Goal: Transaction & Acquisition: Purchase product/service

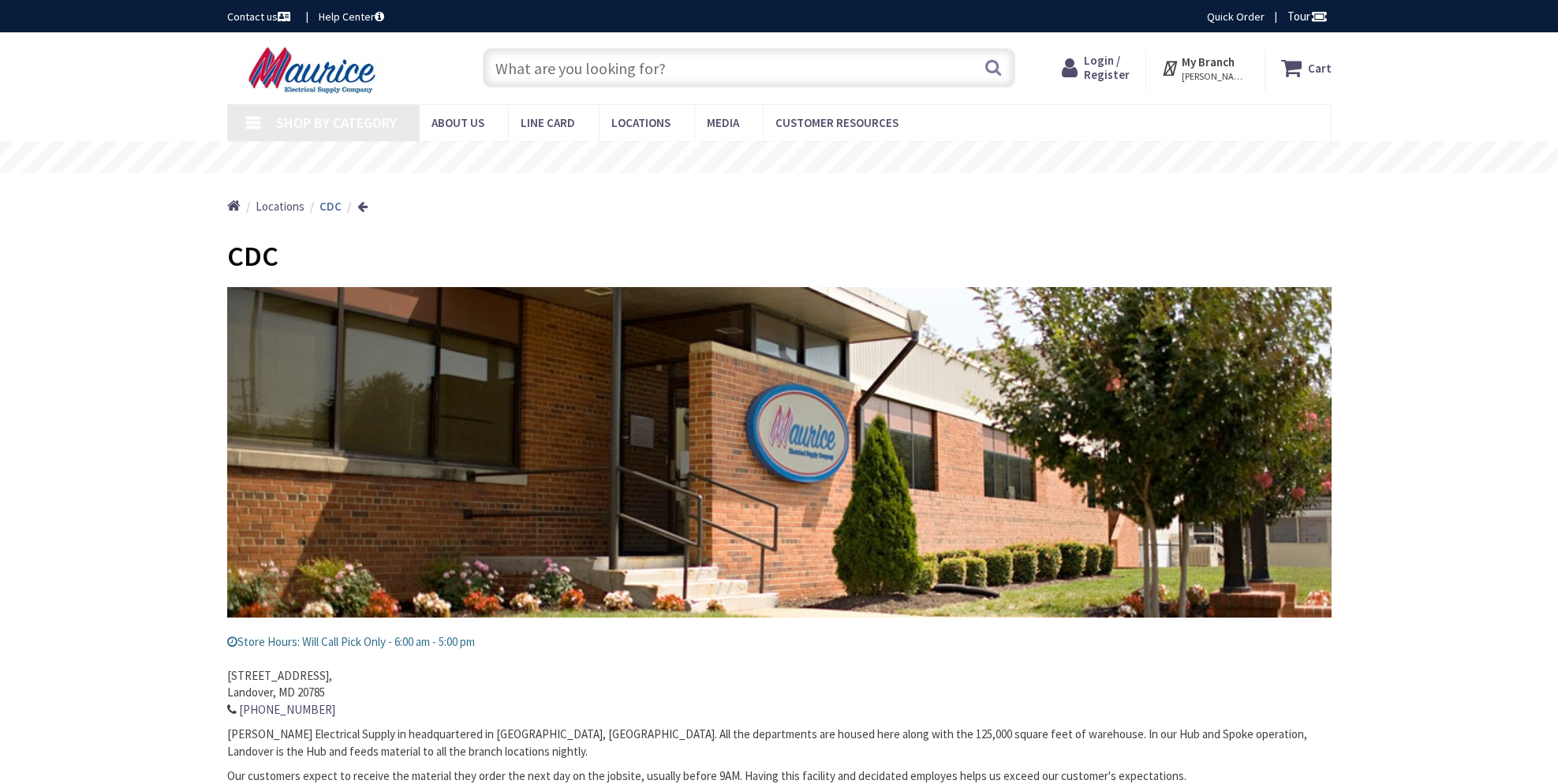
type input "[GEOGRAPHIC_DATA][STREET_ADDRESS][GEOGRAPHIC_DATA]"
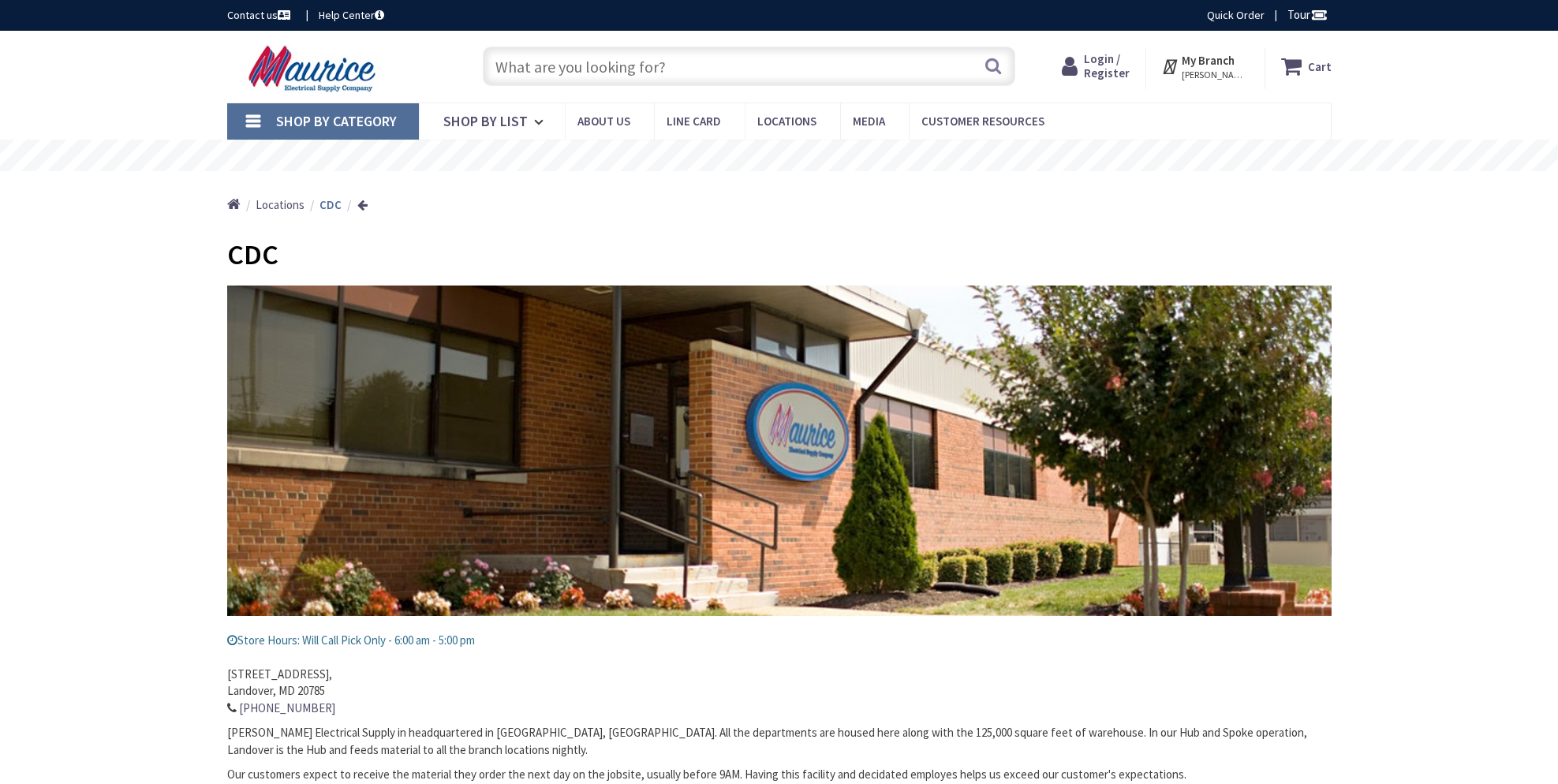
scroll to position [3, 0]
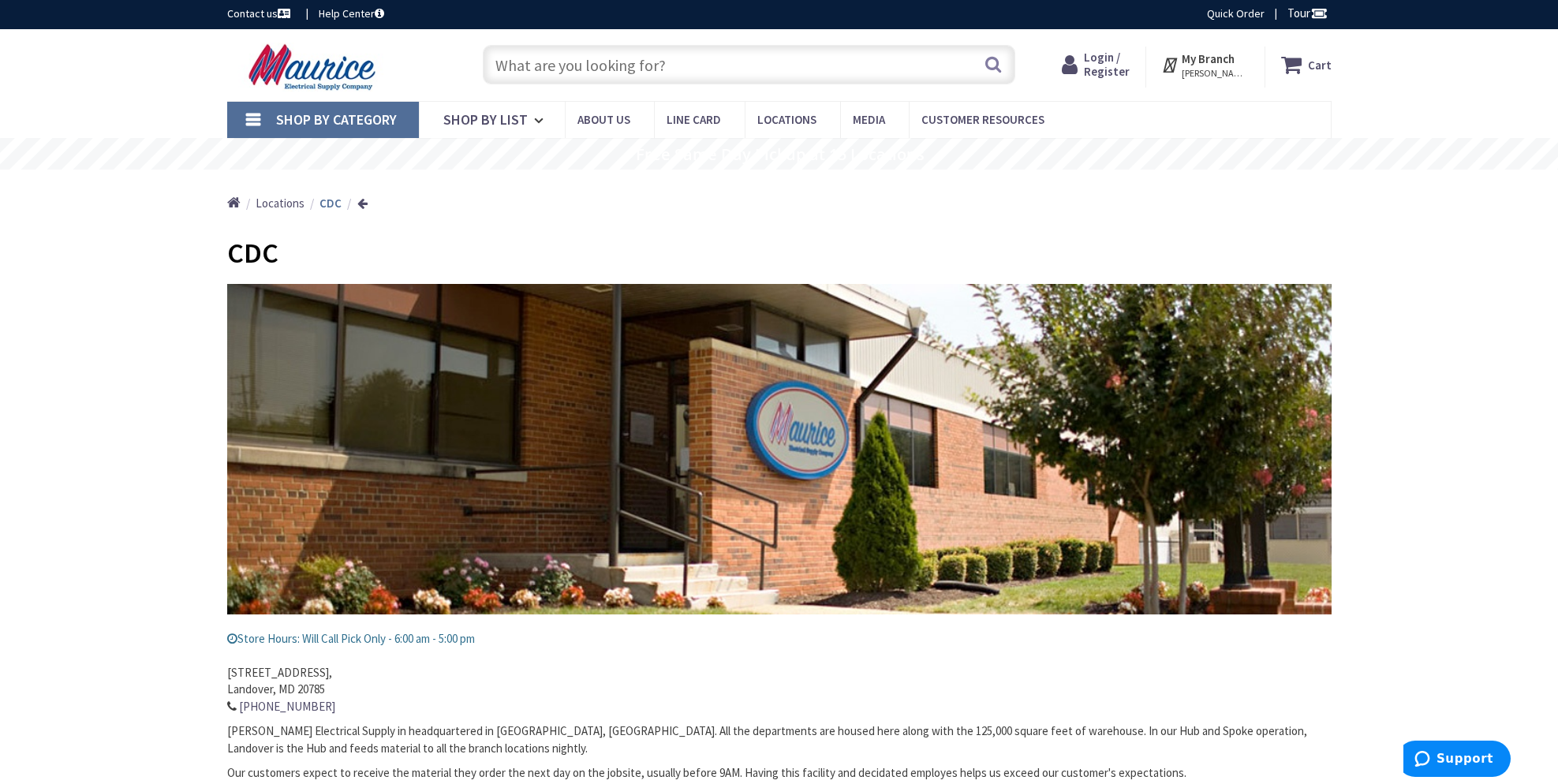
click at [268, 112] on link "Shop By Category" at bounding box center [323, 120] width 192 height 36
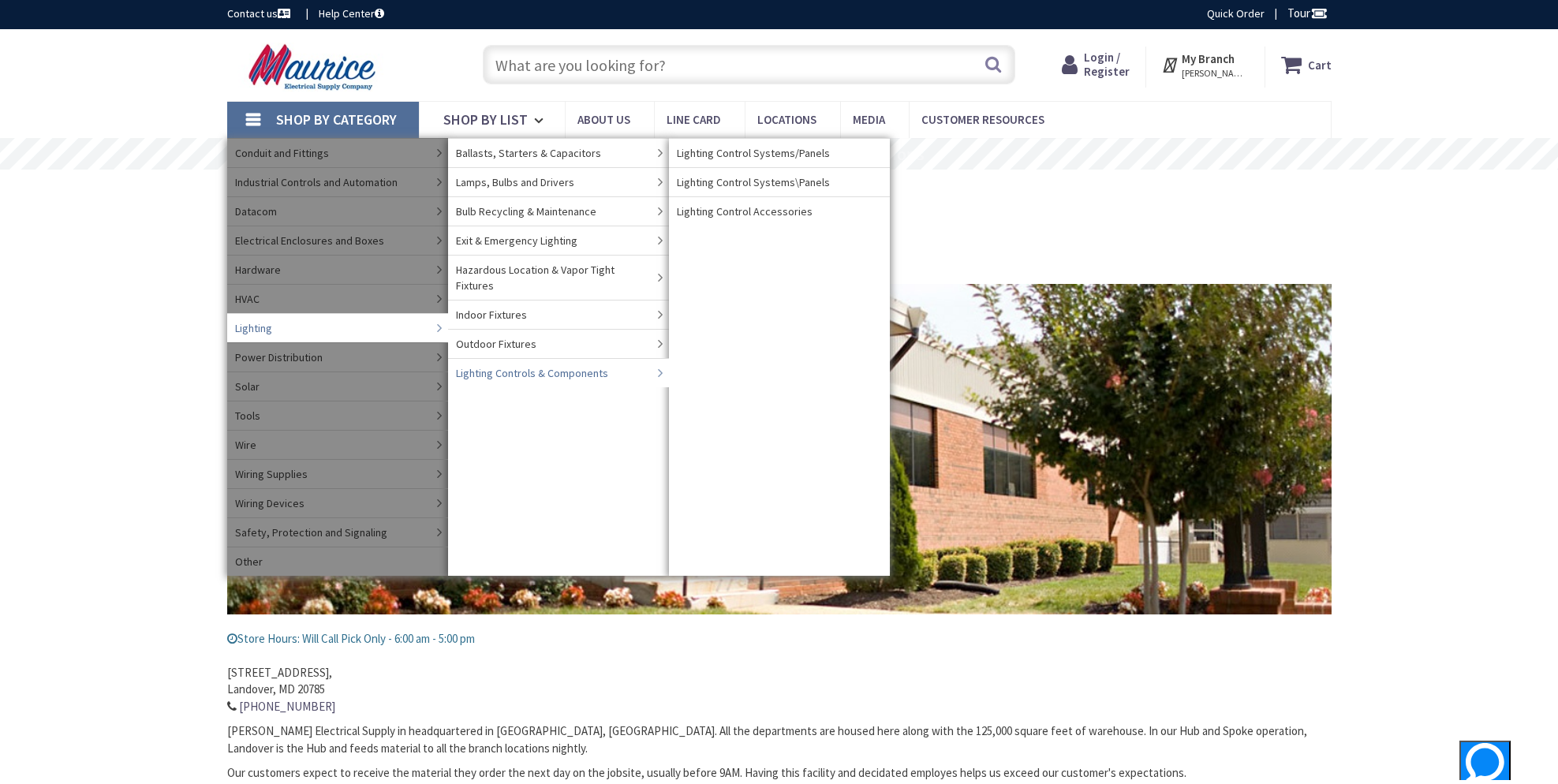
click at [536, 365] on span "Lighting Controls & Components" at bounding box center [532, 373] width 152 height 16
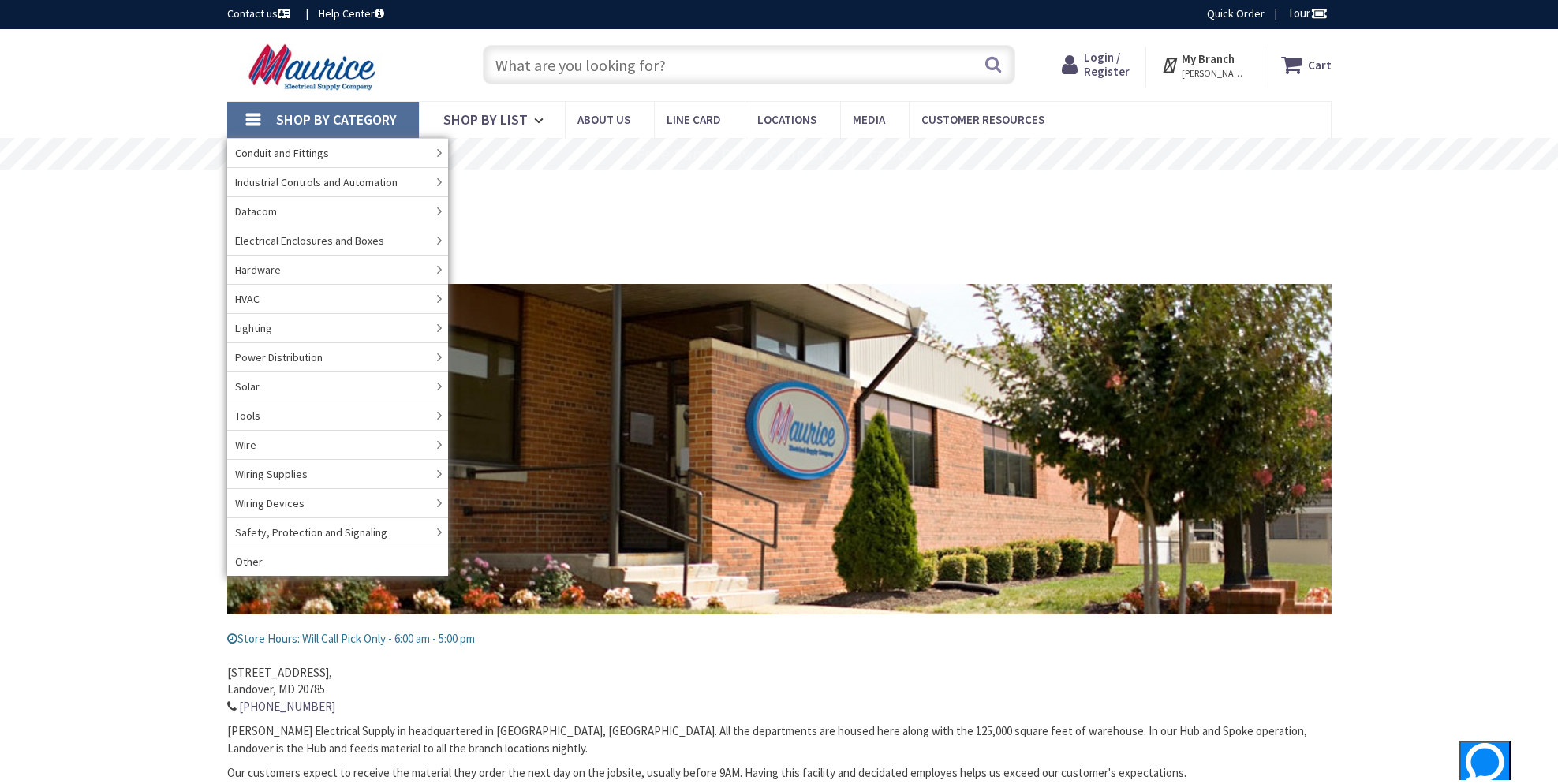
click at [559, 65] on input "text" at bounding box center [749, 65] width 533 height 40
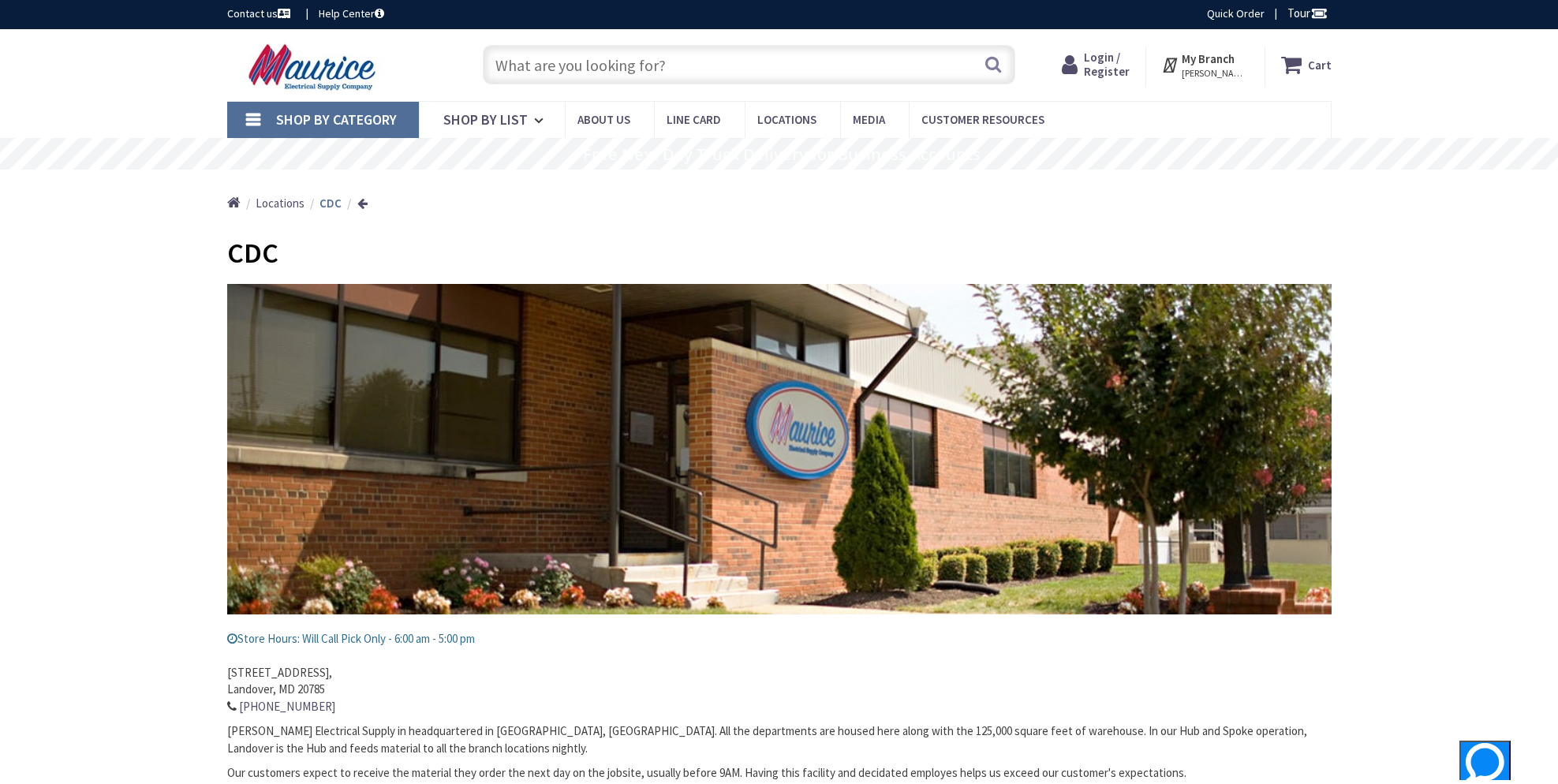
click at [576, 72] on input "text" at bounding box center [749, 65] width 533 height 40
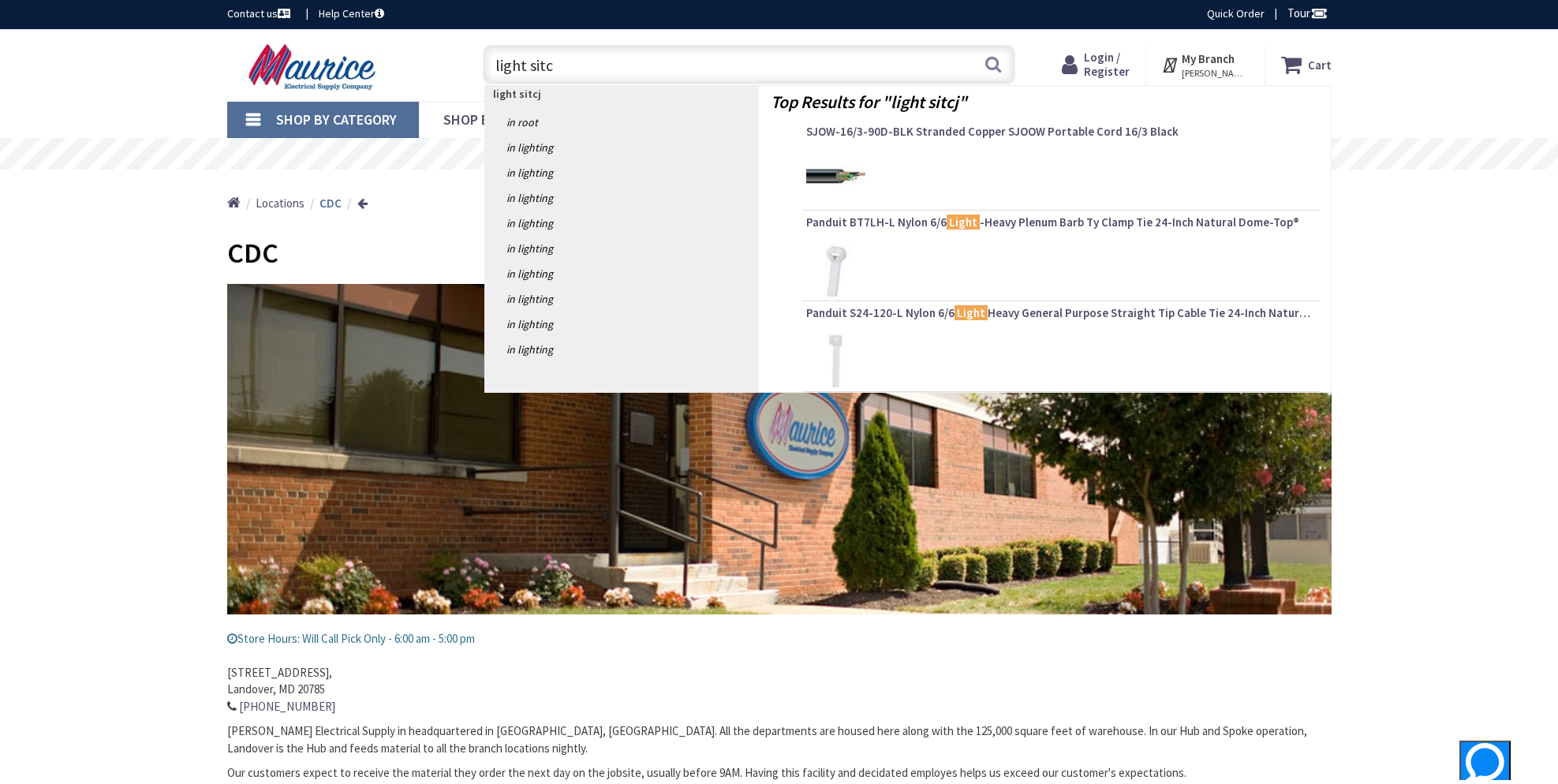
type input "light sitch"
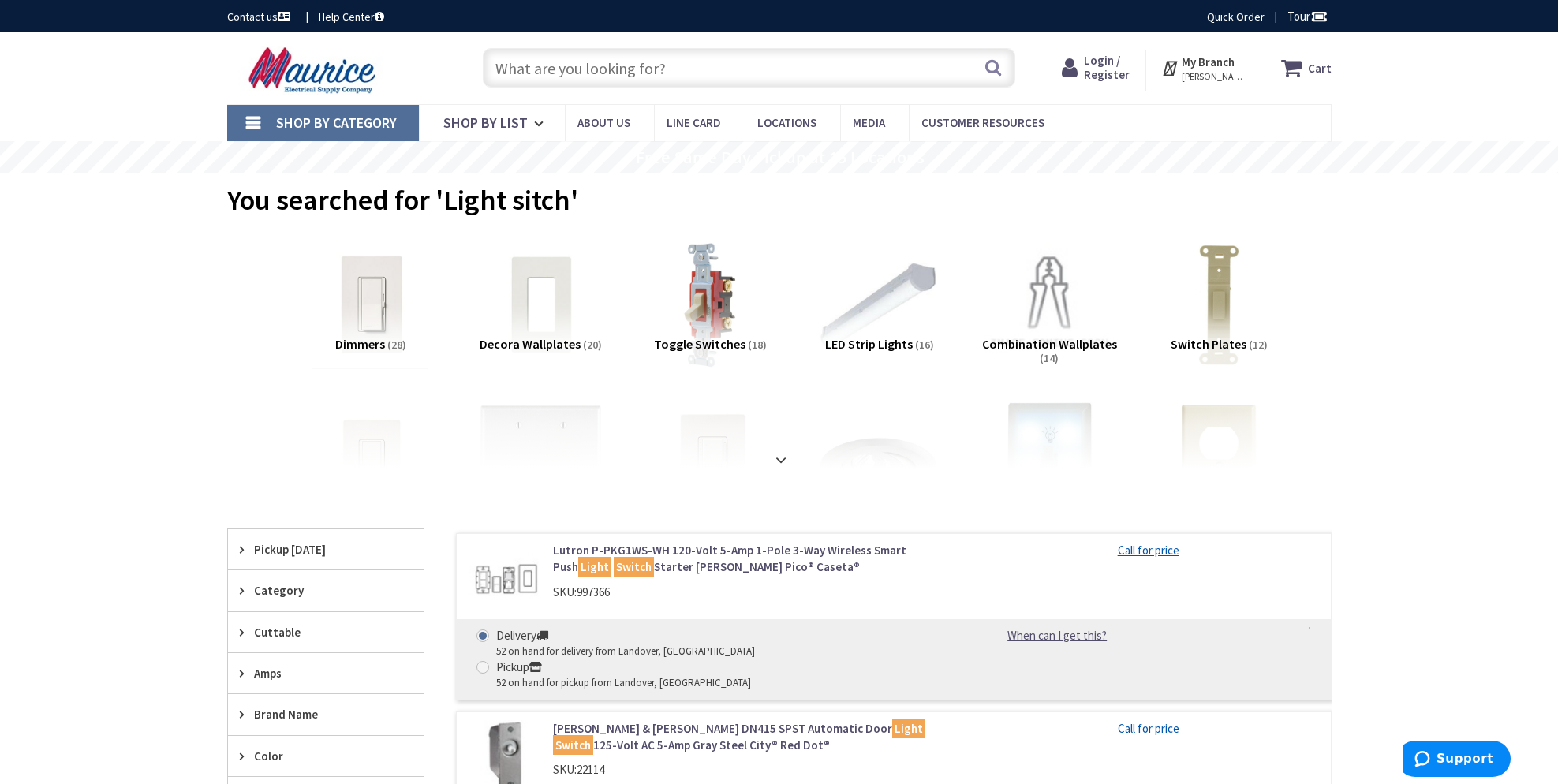
click at [365, 311] on img at bounding box center [370, 304] width 143 height 143
click at [365, 296] on img at bounding box center [370, 304] width 143 height 143
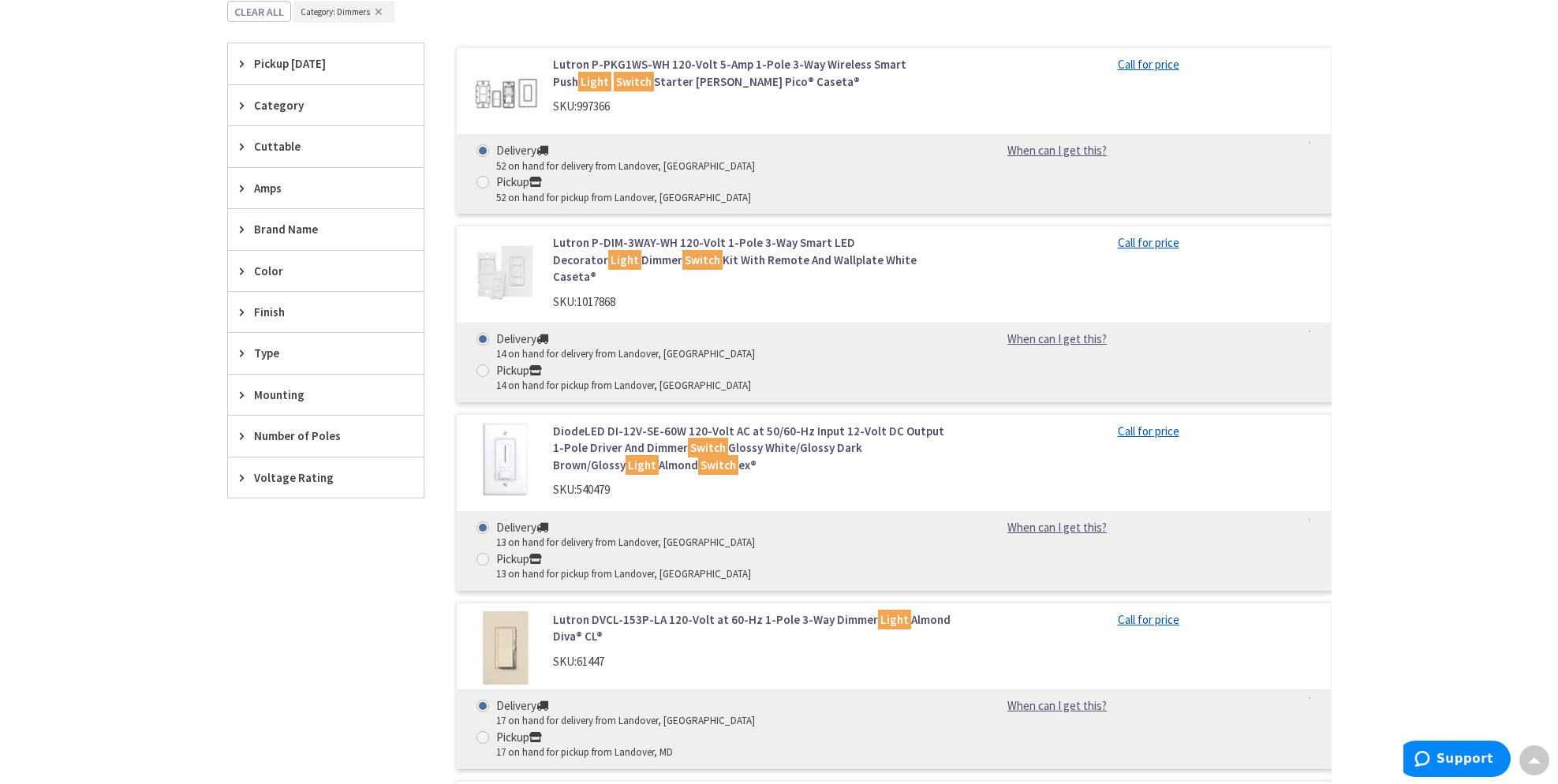
scroll to position [366, 0]
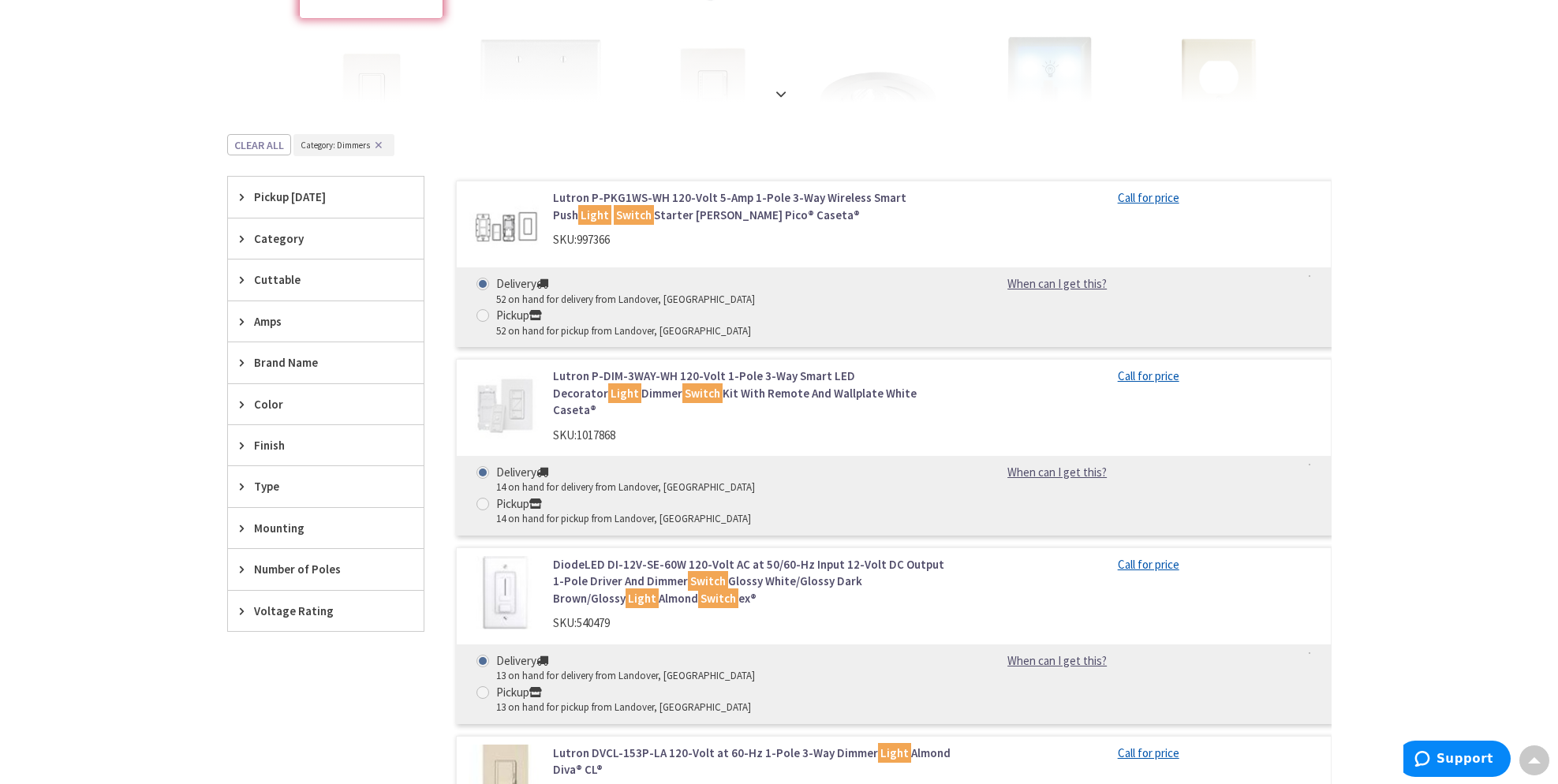
click at [247, 399] on icon at bounding box center [246, 404] width 12 height 12
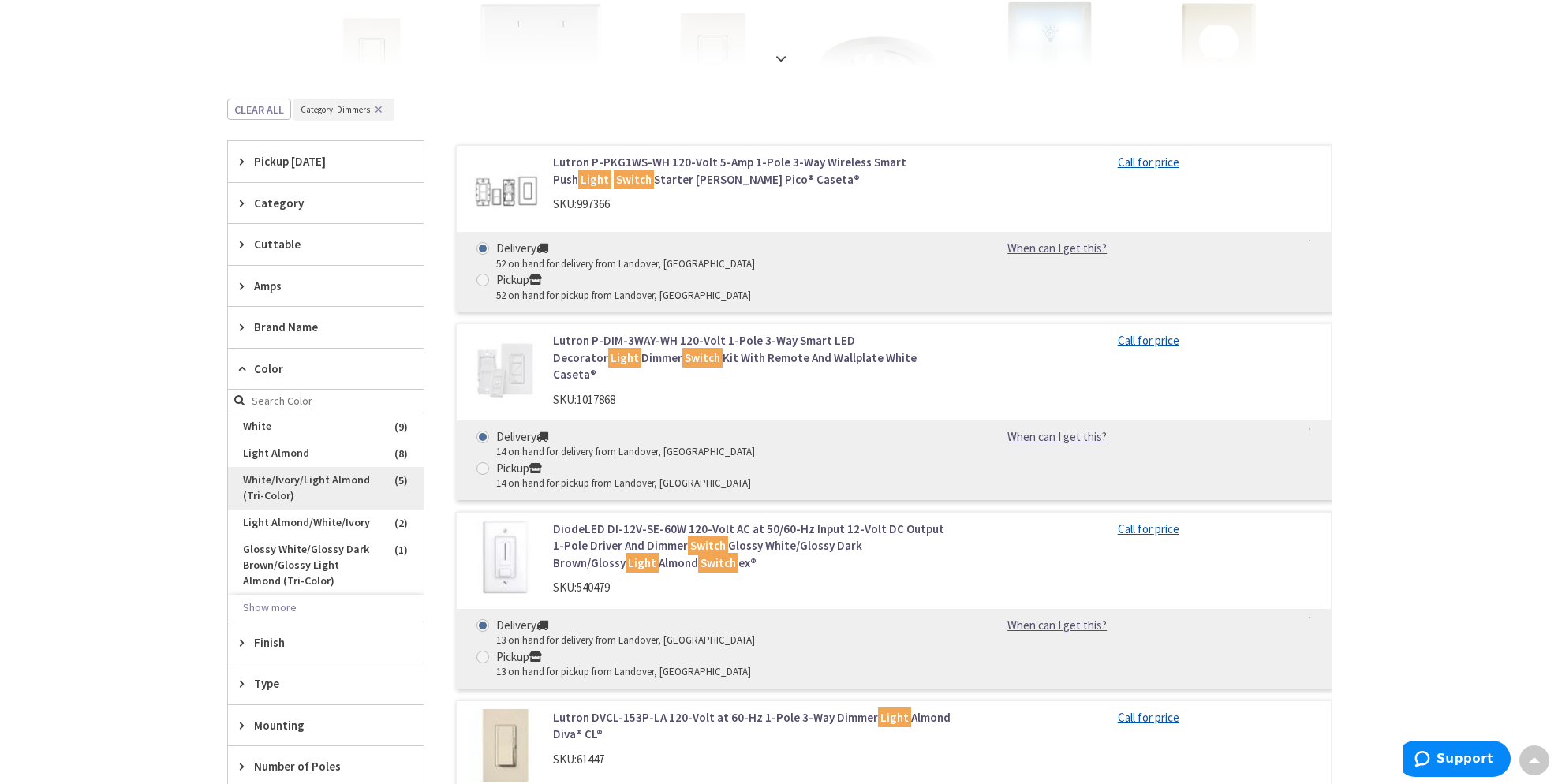
scroll to position [418, 0]
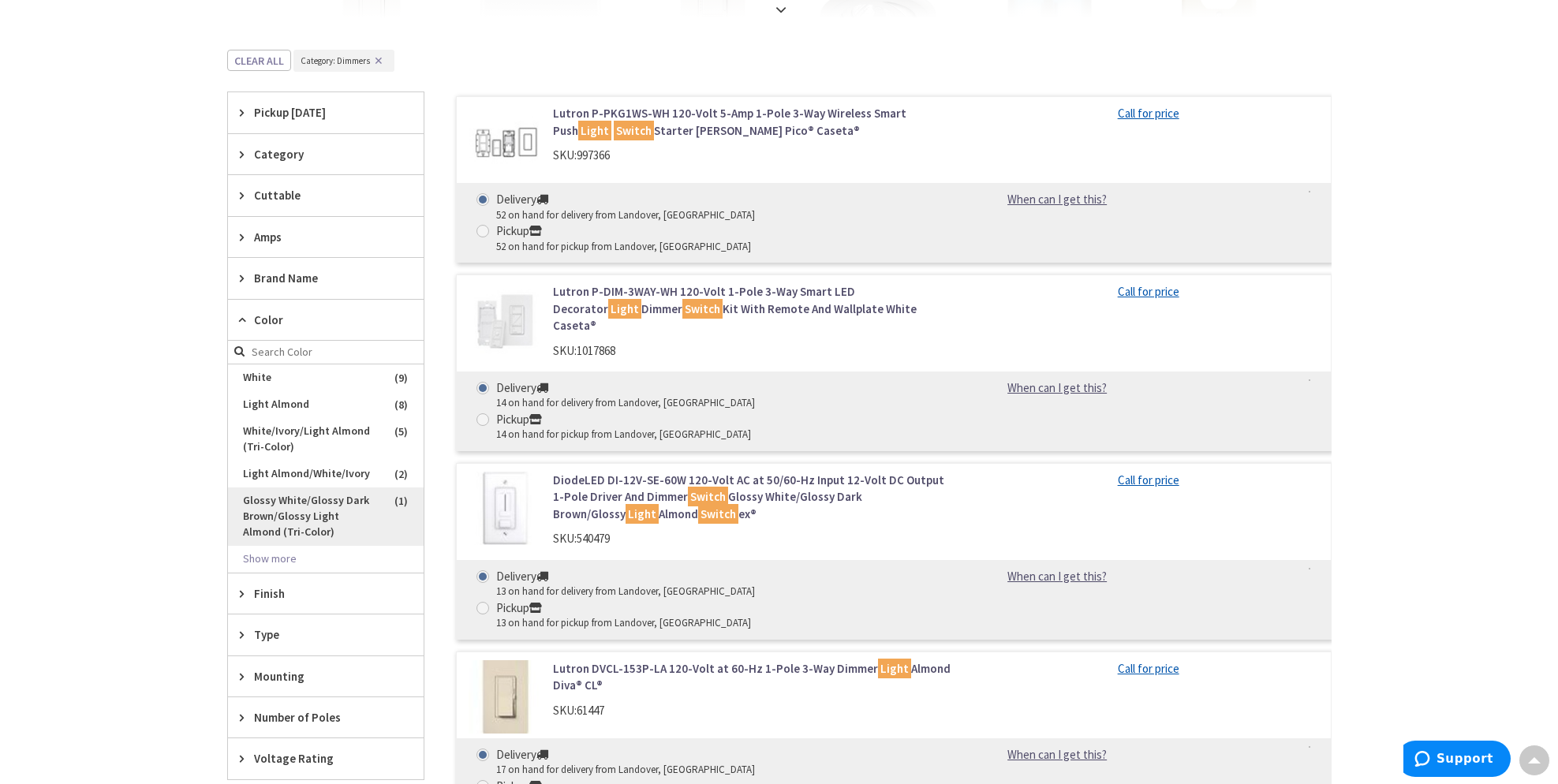
click at [256, 527] on span "Glossy White/Glossy Dark Brown/Glossy Light Almond (Tri-Color)" at bounding box center [326, 516] width 196 height 58
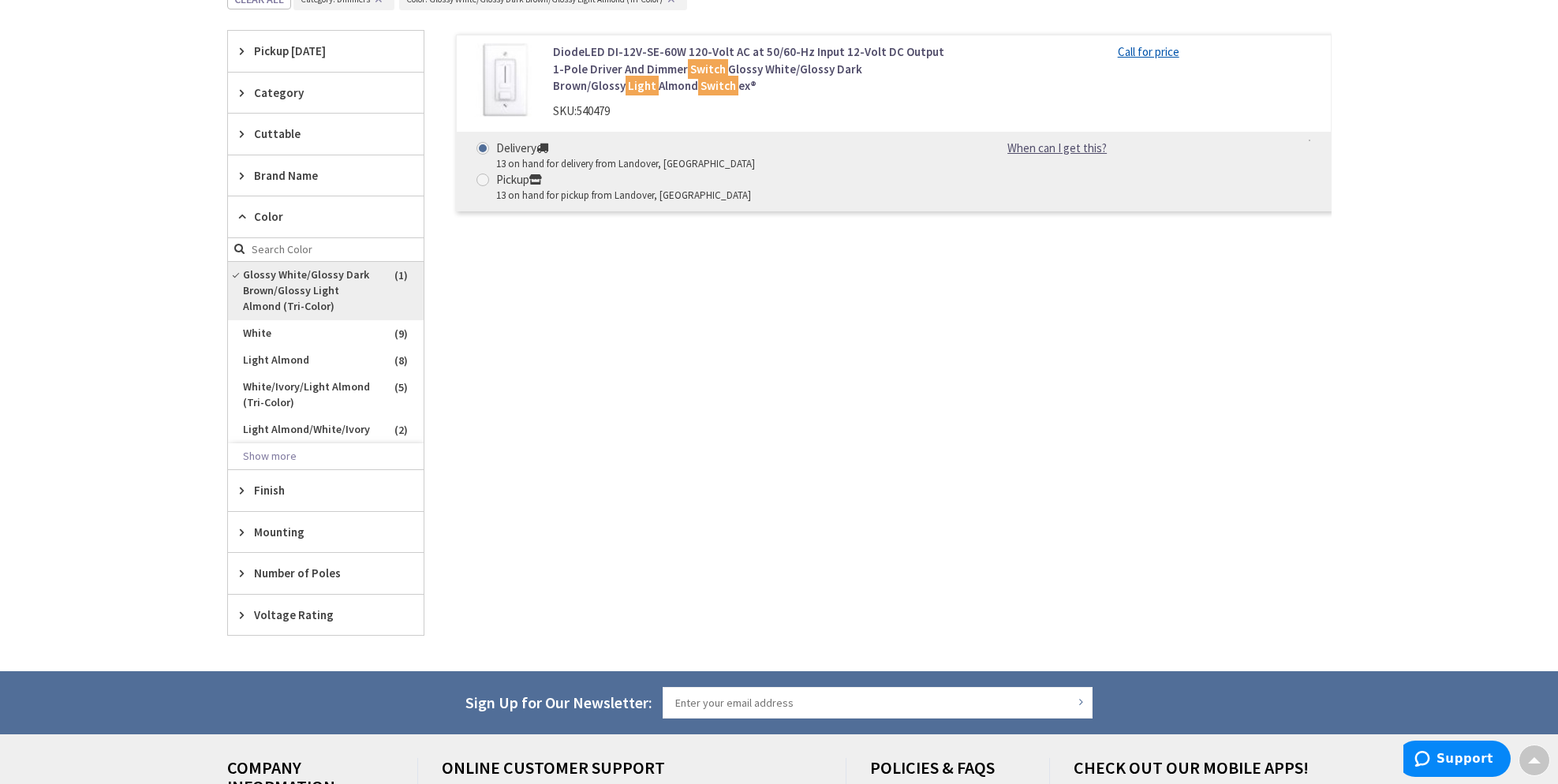
click at [281, 295] on span "Glossy White/Glossy Dark Brown/Glossy Light Almond (Tri-Color)" at bounding box center [326, 291] width 196 height 58
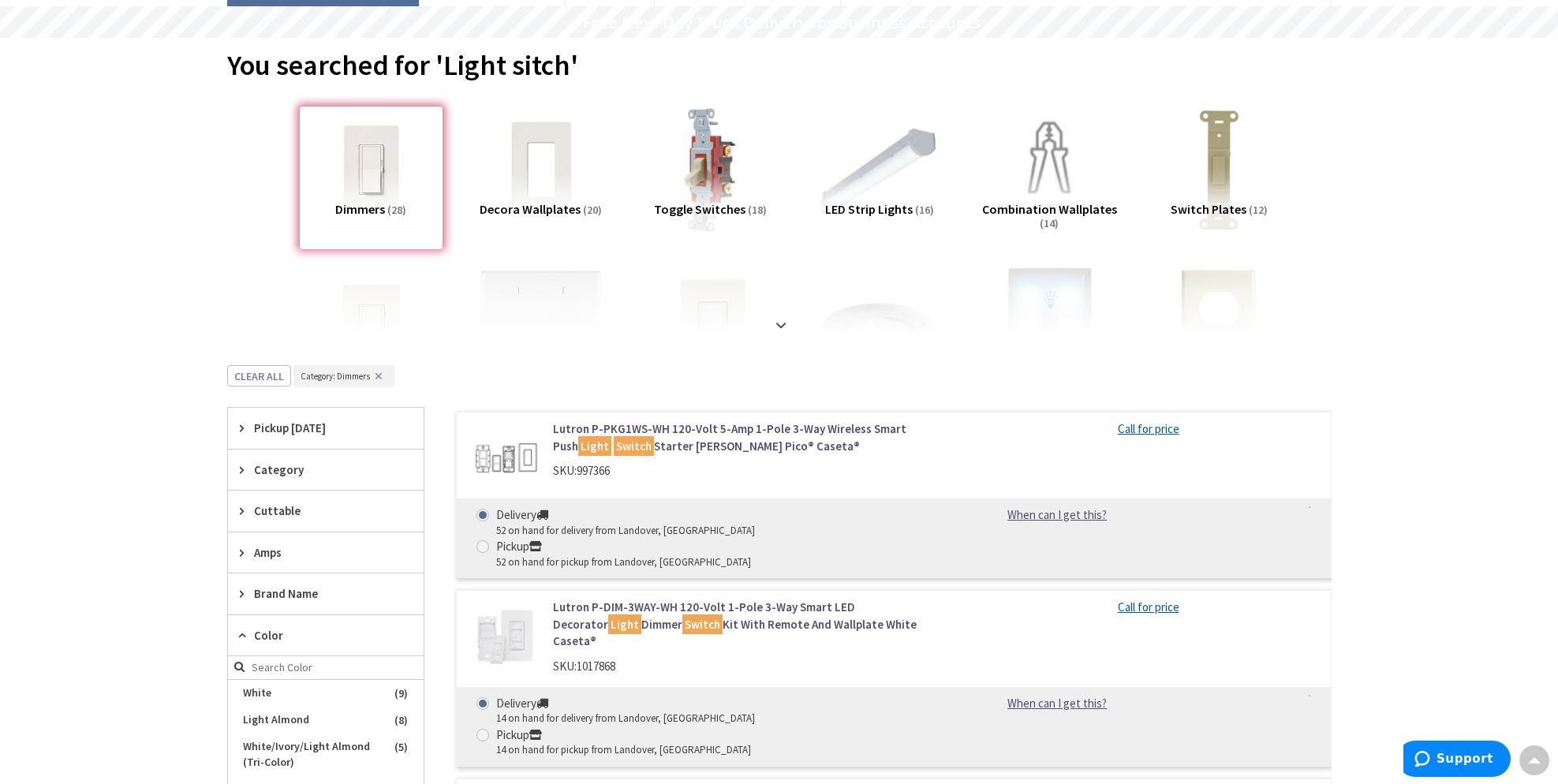
scroll to position [134, 0]
click at [768, 317] on div at bounding box center [779, 290] width 1025 height 86
click at [778, 325] on strong at bounding box center [780, 325] width 19 height 17
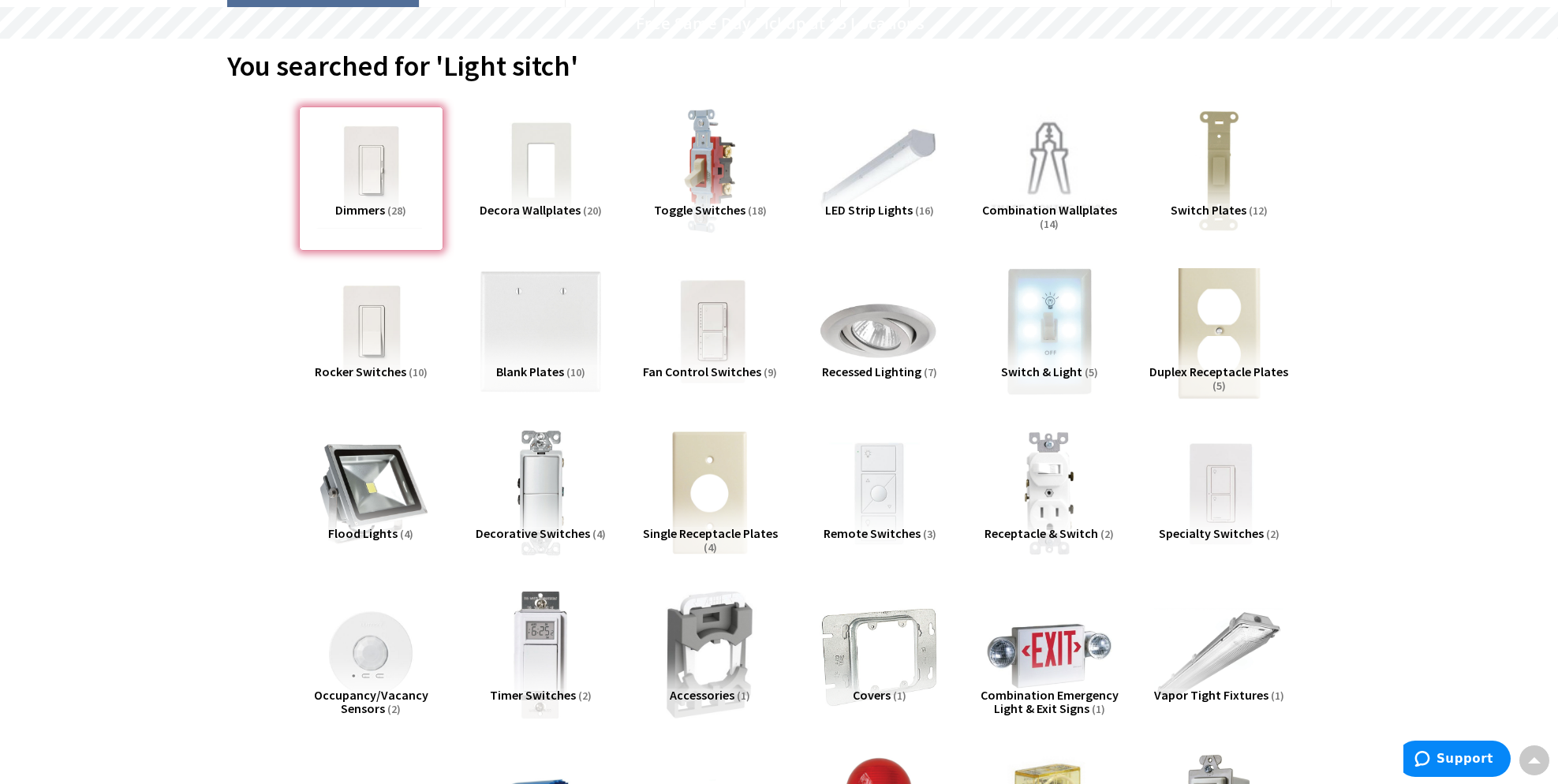
click at [1206, 310] on img at bounding box center [1218, 331] width 143 height 143
click at [887, 466] on img at bounding box center [879, 493] width 143 height 143
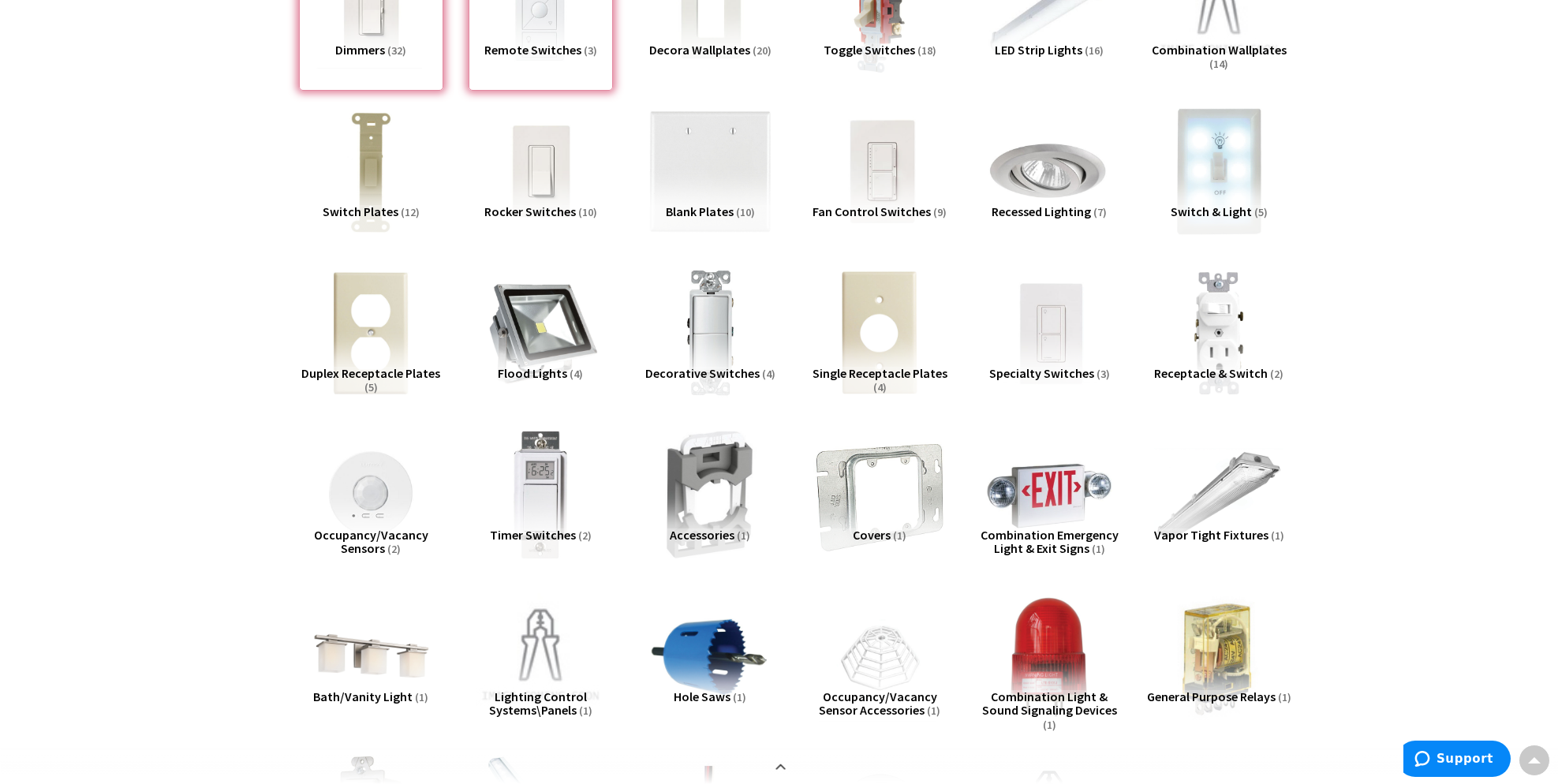
scroll to position [296, 0]
click at [1197, 354] on img at bounding box center [1218, 331] width 143 height 143
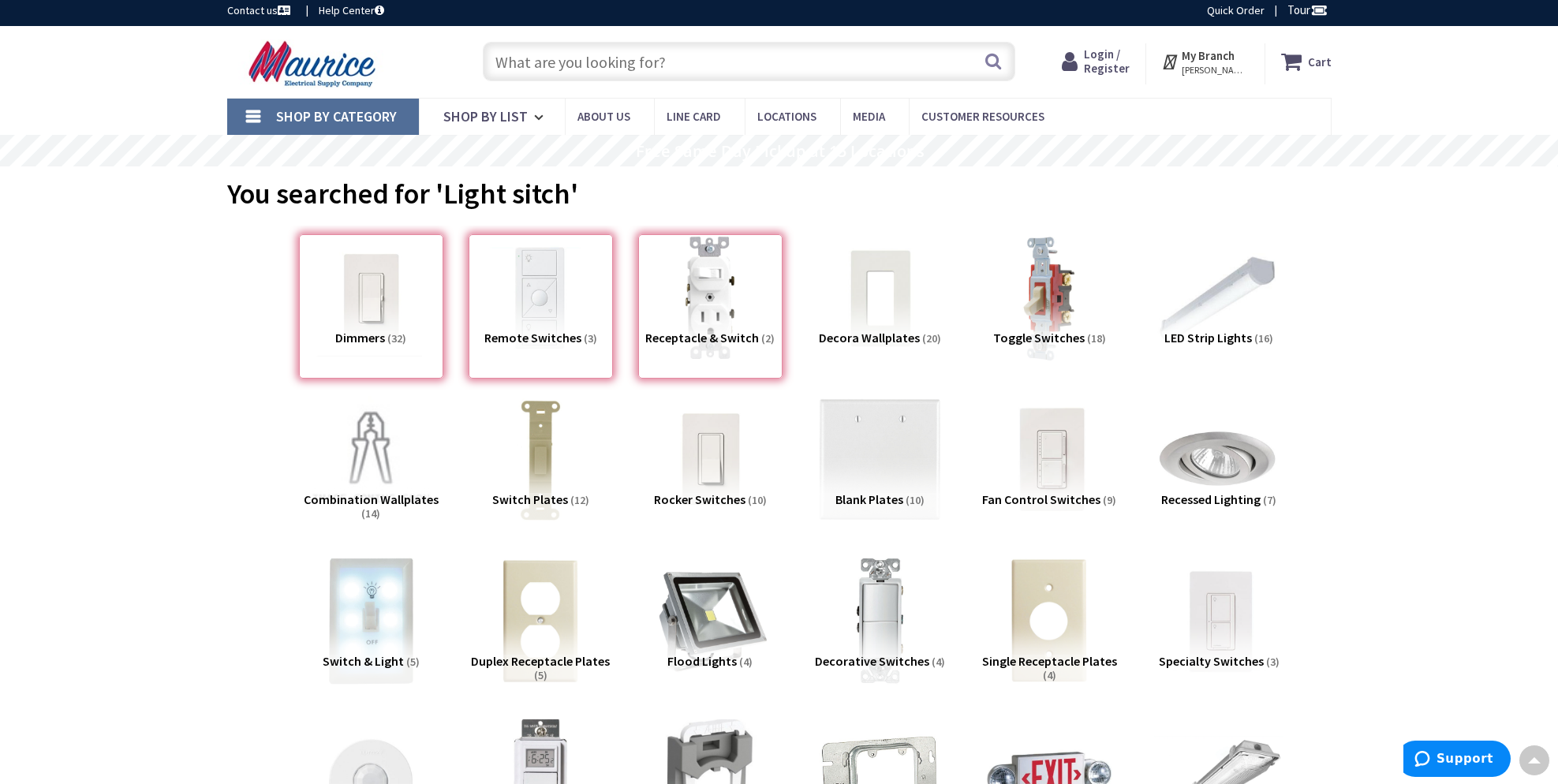
scroll to position [0, 0]
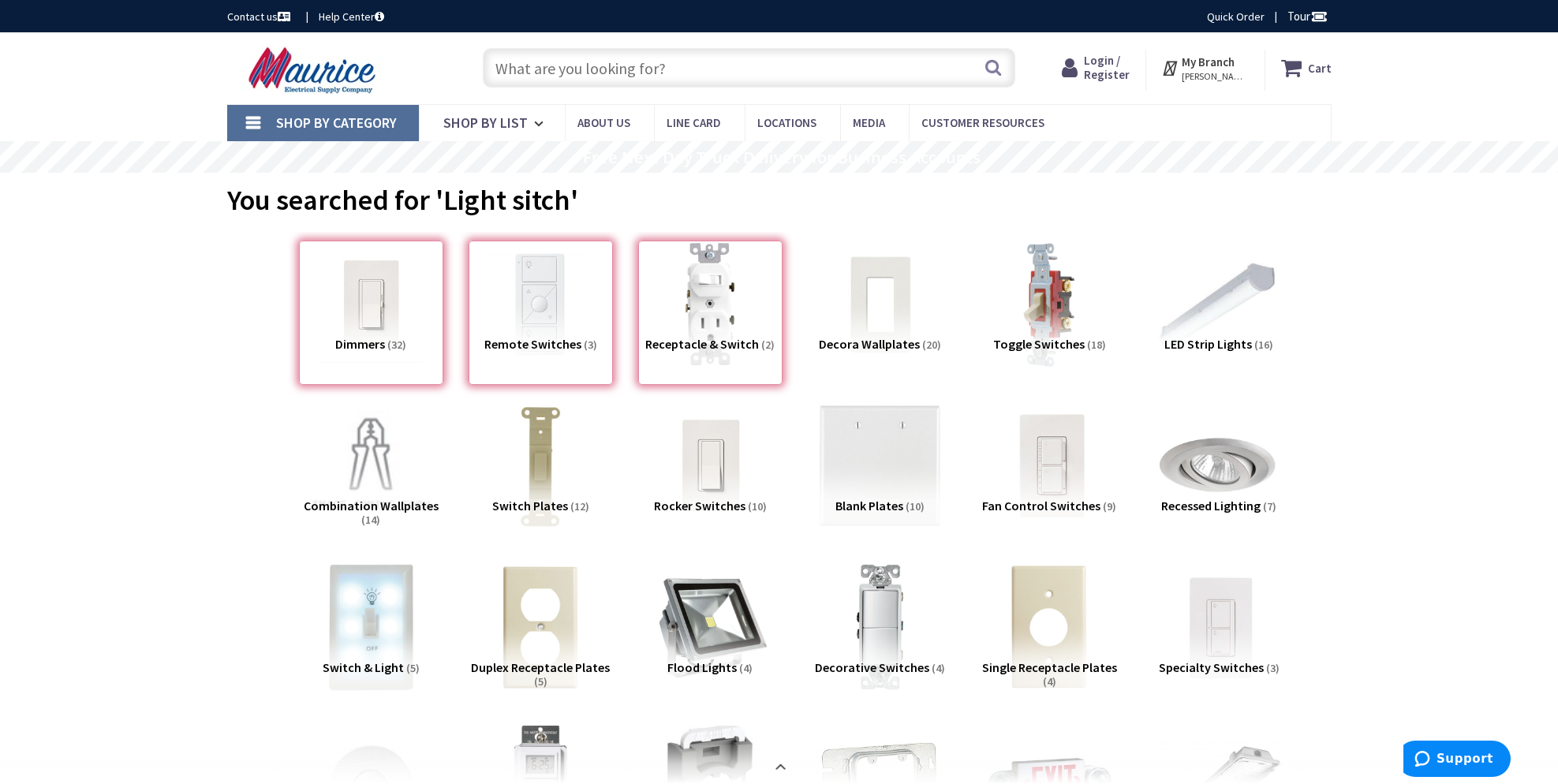
click at [374, 323] on div "Dimmers (32)" at bounding box center [371, 313] width 145 height 145
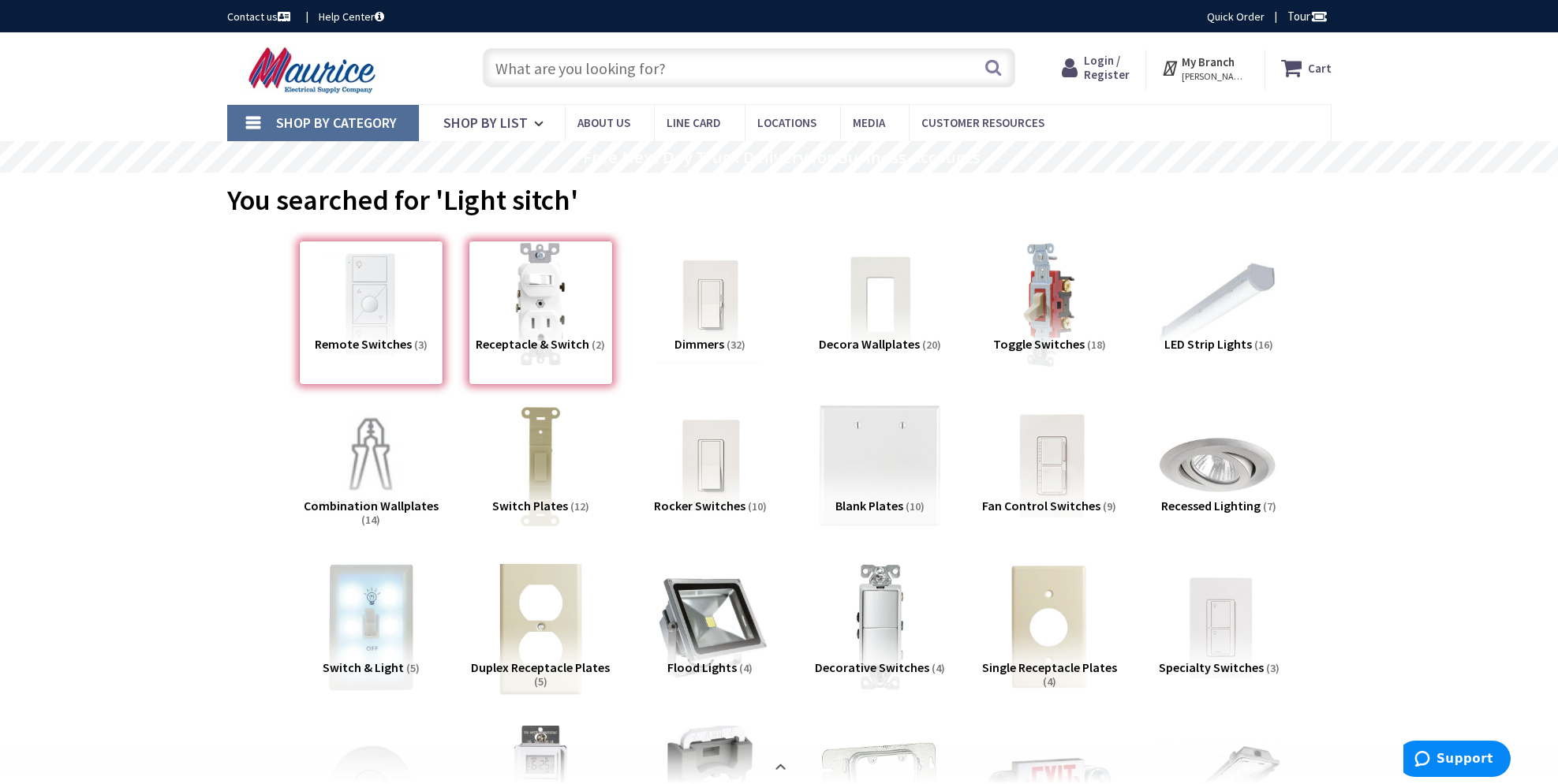
click at [564, 614] on img at bounding box center [540, 627] width 143 height 143
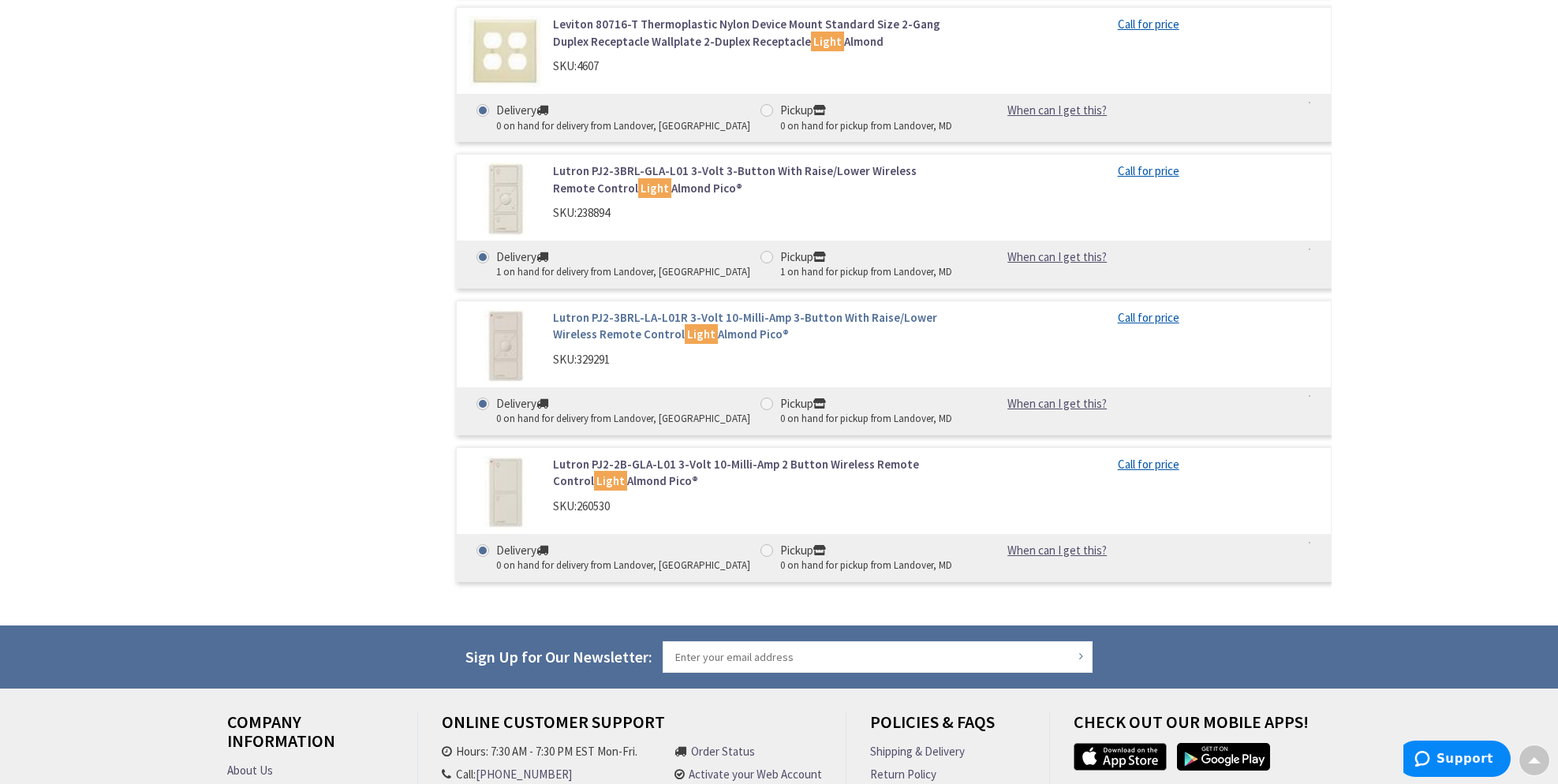
scroll to position [2341, 0]
